Goal: Download file/media

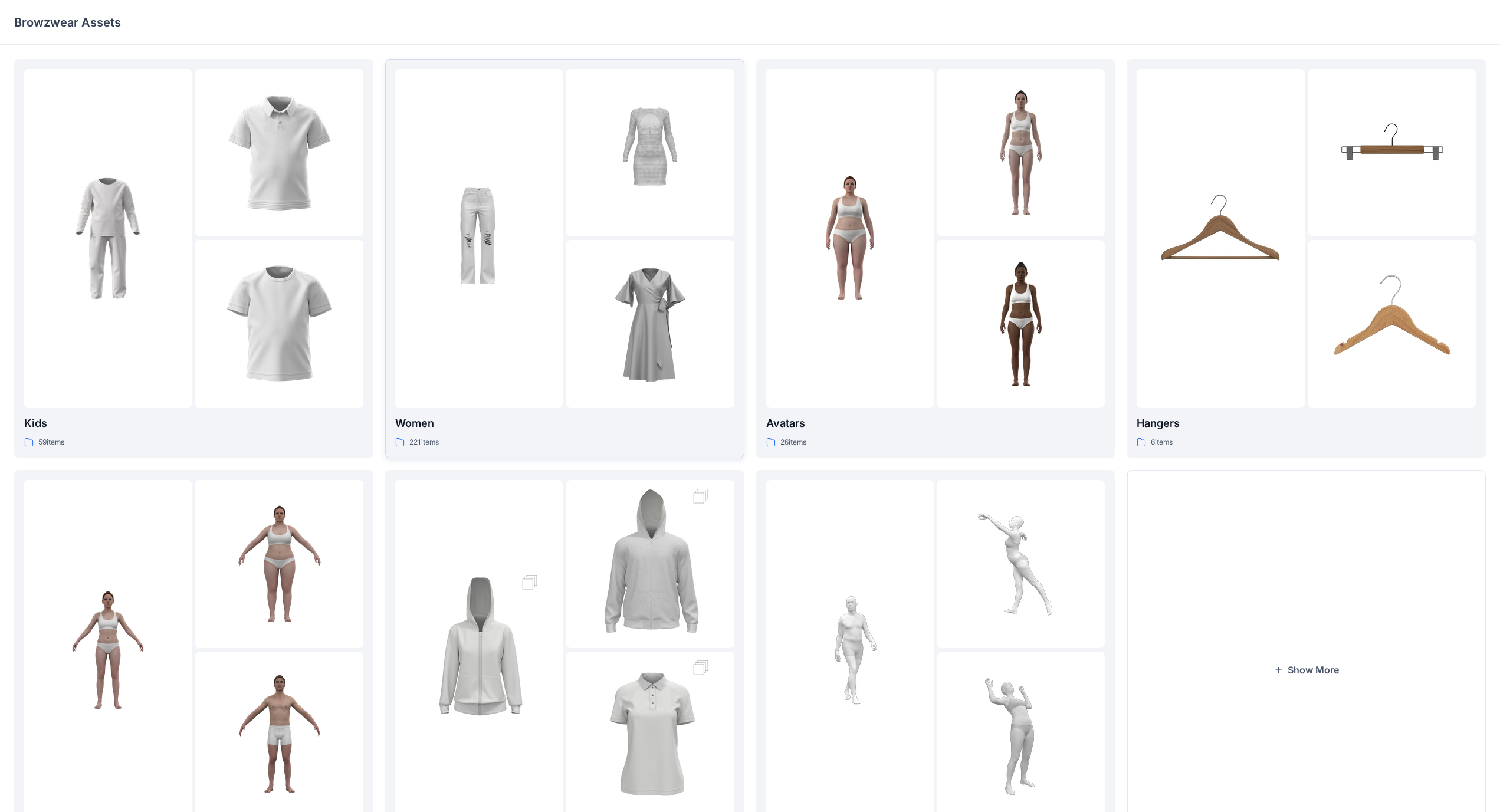
click at [649, 323] on img at bounding box center [650, 324] width 130 height 130
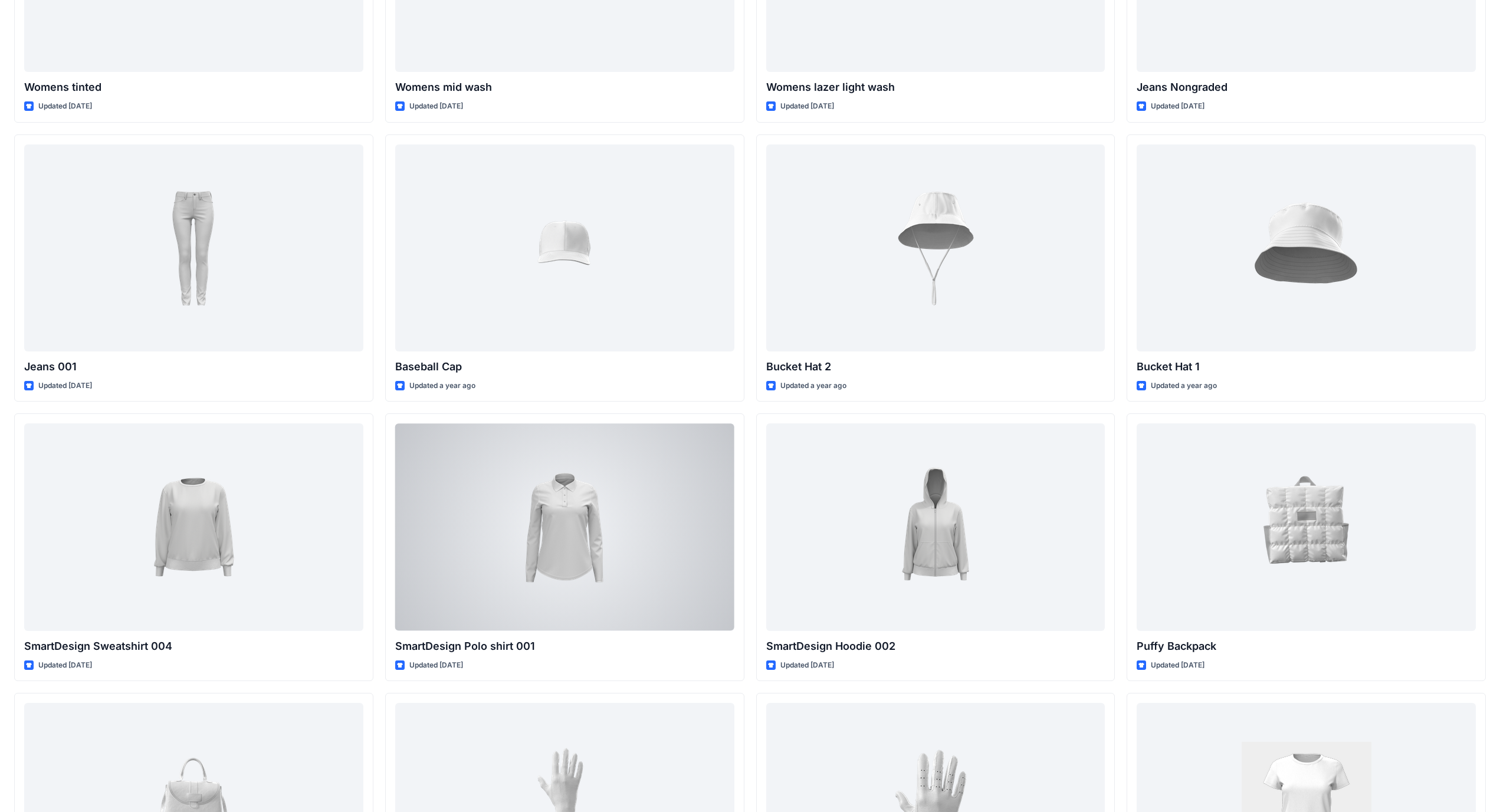
scroll to position [9043, 0]
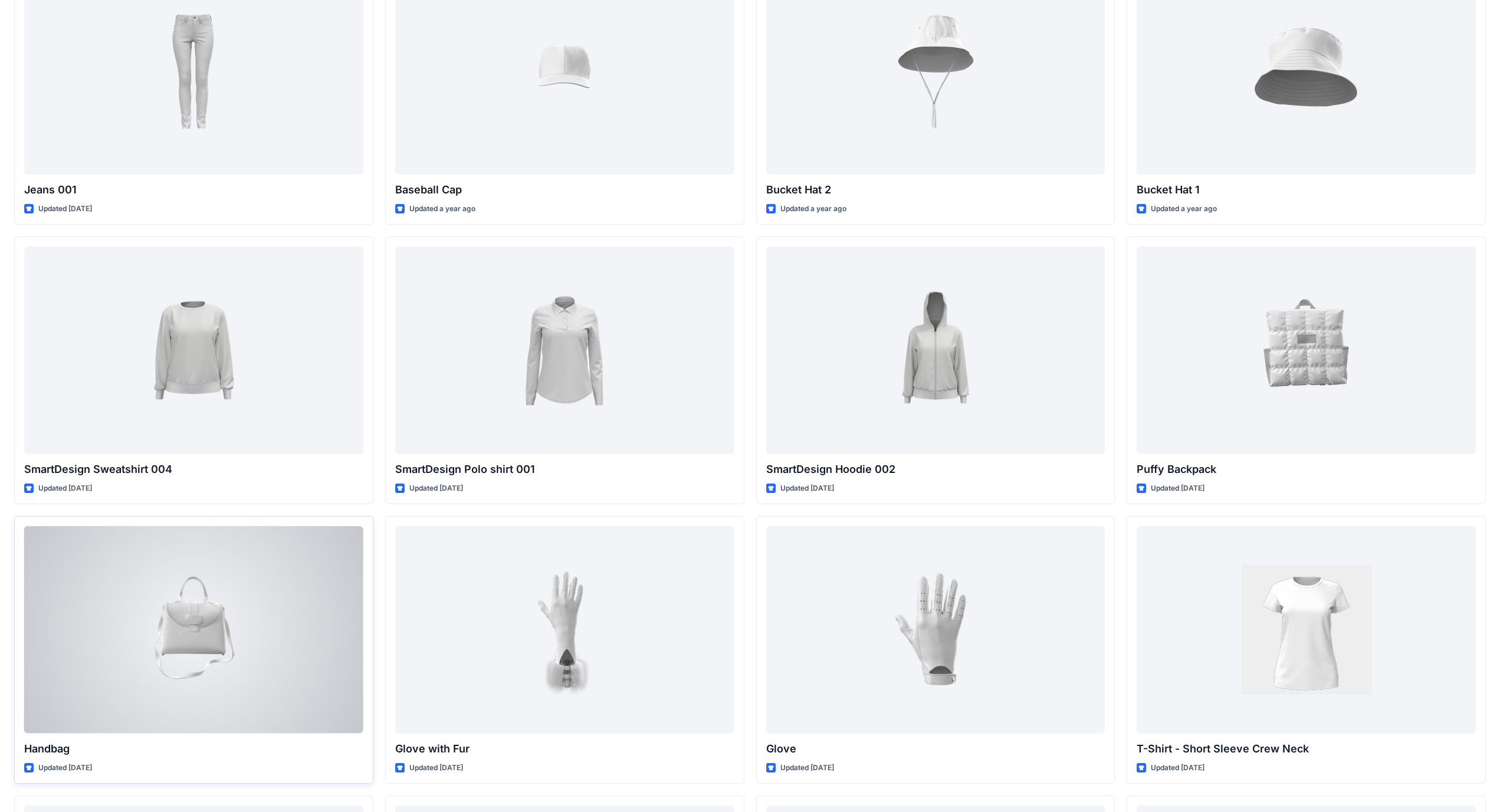
click at [185, 639] on div at bounding box center [194, 629] width 339 height 207
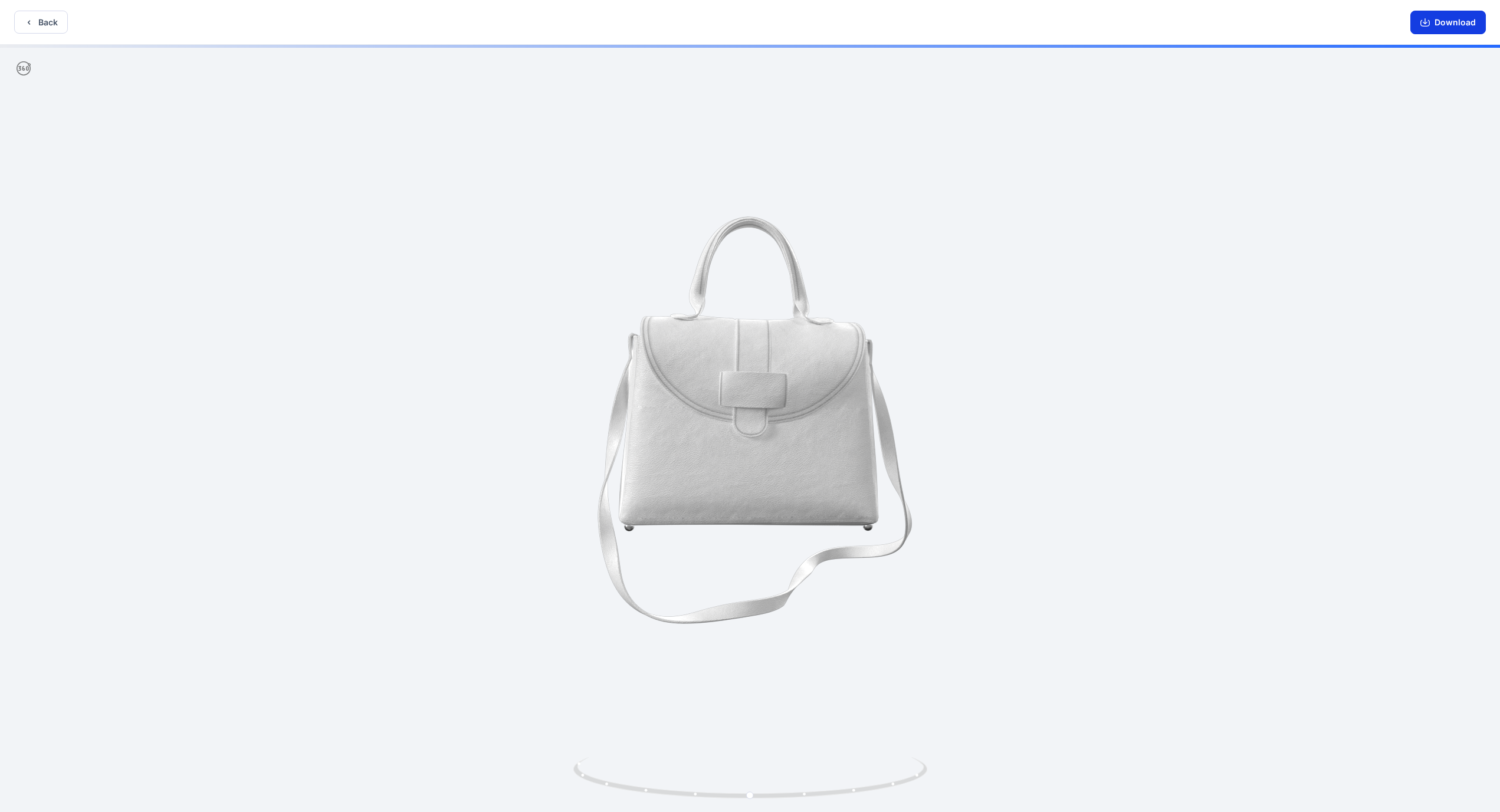
click at [1432, 23] on button "Download" at bounding box center [1448, 22] width 75 height 24
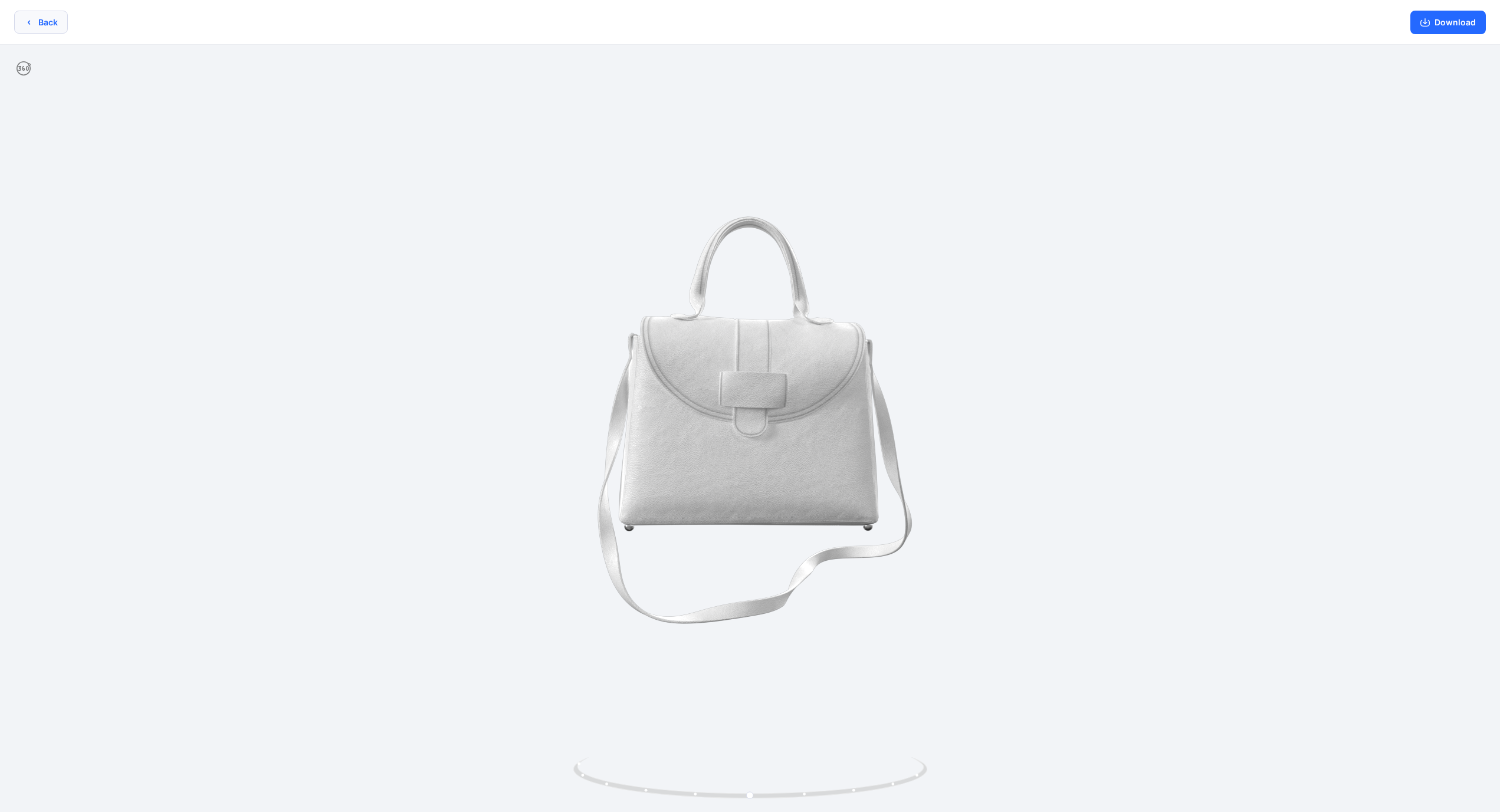
click at [28, 23] on icon "button" at bounding box center [29, 21] width 2 height 4
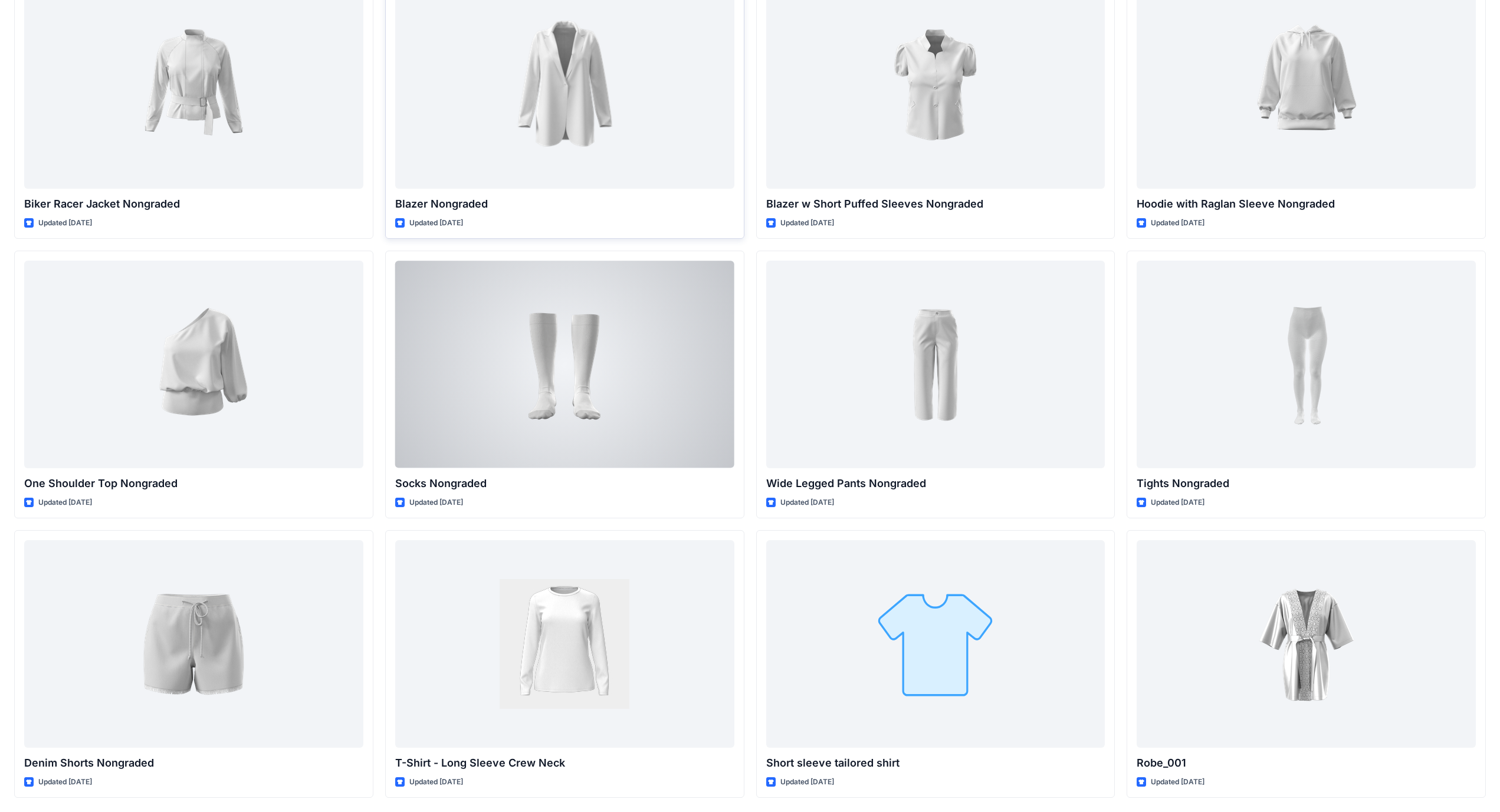
scroll to position [12704, 0]
